Goal: Transaction & Acquisition: Purchase product/service

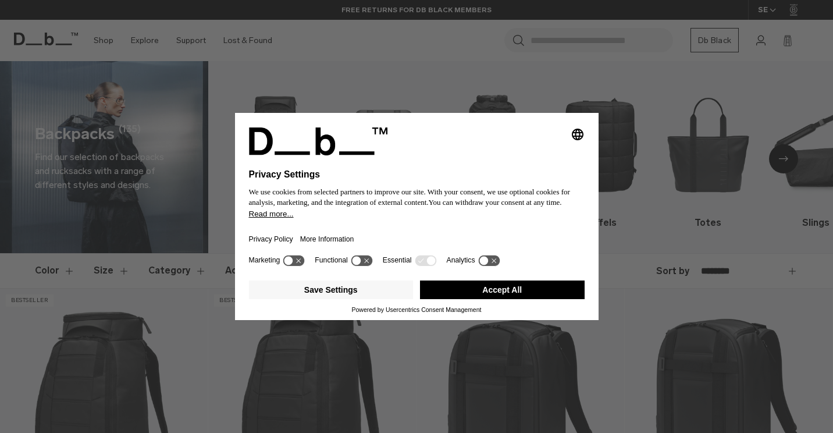
click at [545, 290] on button "Accept All" at bounding box center [502, 289] width 165 height 19
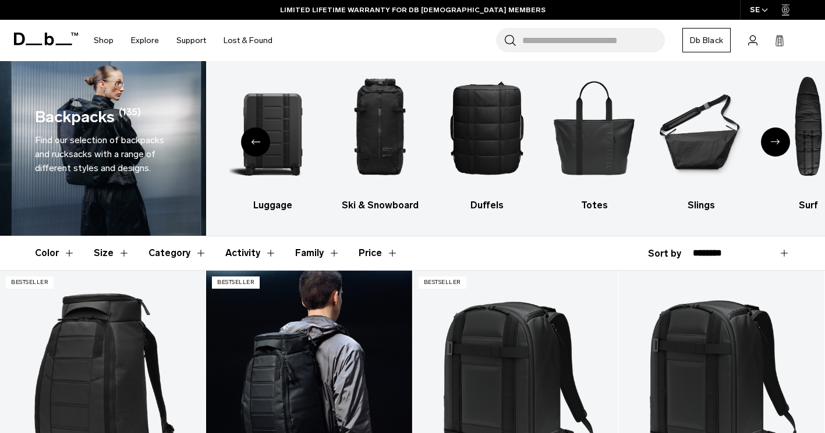
scroll to position [1, 0]
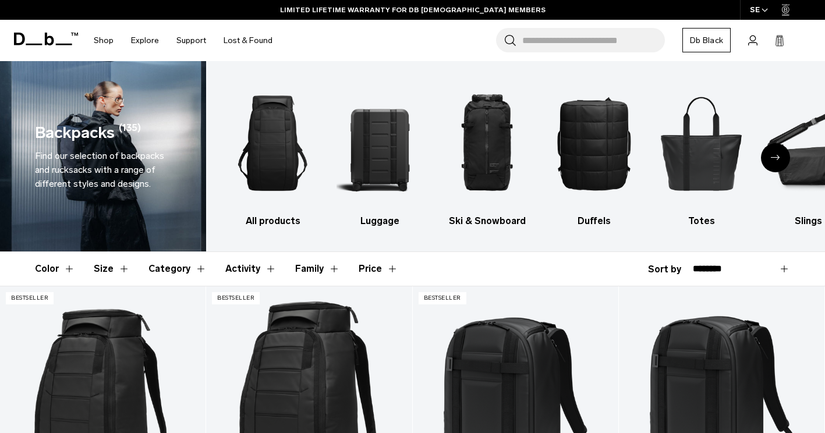
click at [101, 264] on button "Size" at bounding box center [112, 269] width 36 height 34
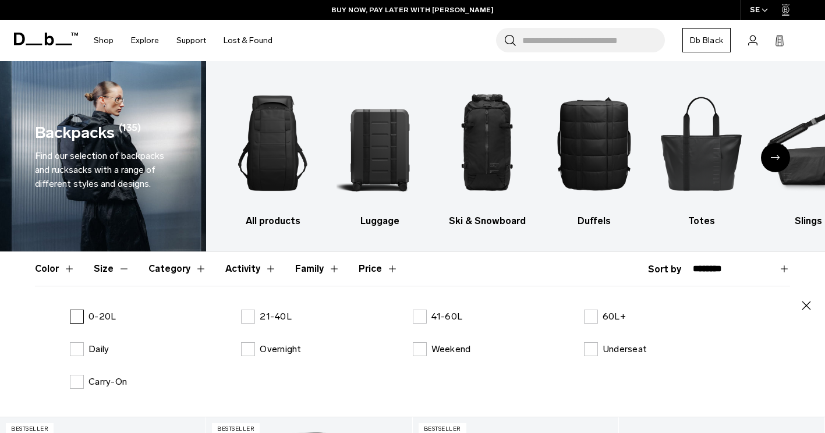
click at [77, 315] on label "0-20L" at bounding box center [93, 317] width 46 height 14
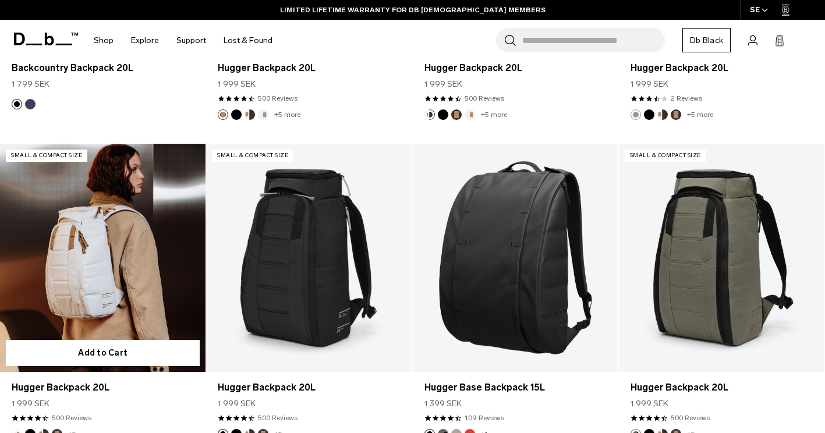
scroll to position [1595, 0]
